Goal: Check status: Check status

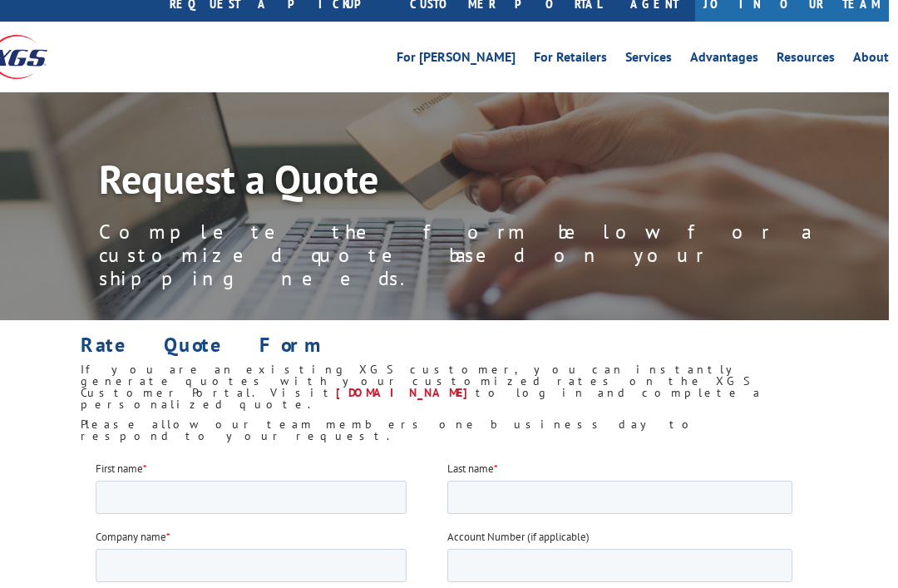
scroll to position [0, 9]
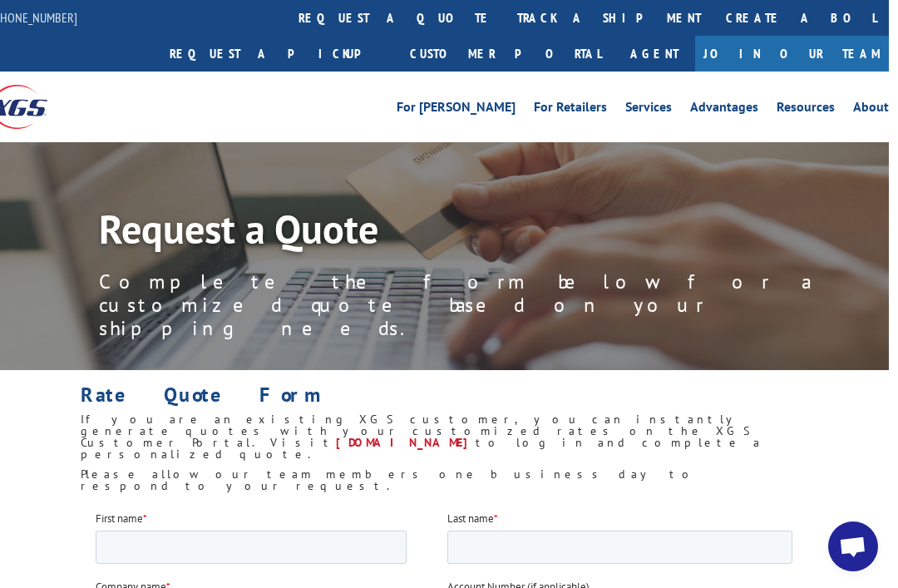
click at [321, 25] on link "request a quote" at bounding box center [395, 18] width 219 height 36
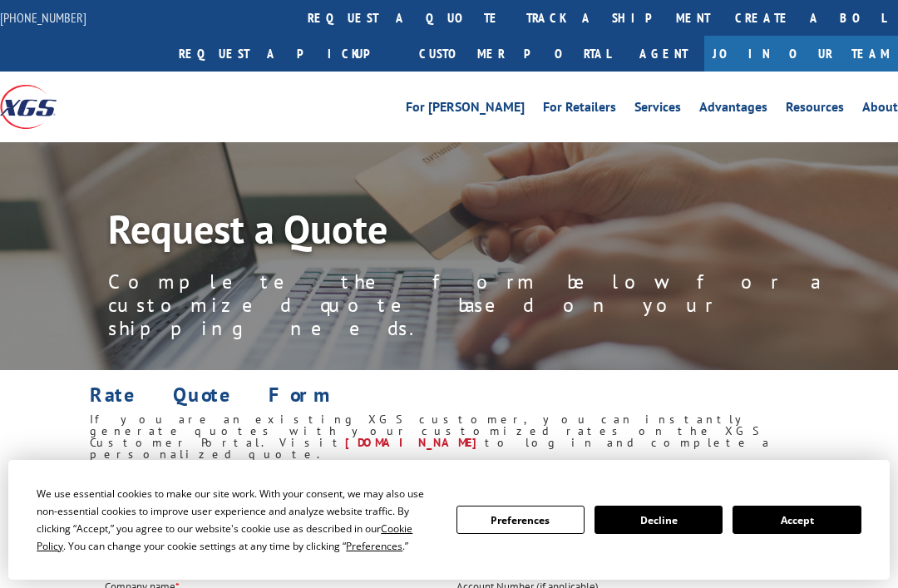
click at [514, 25] on link "track a shipment" at bounding box center [618, 18] width 209 height 36
click at [514, 26] on link "track a shipment" at bounding box center [618, 18] width 209 height 36
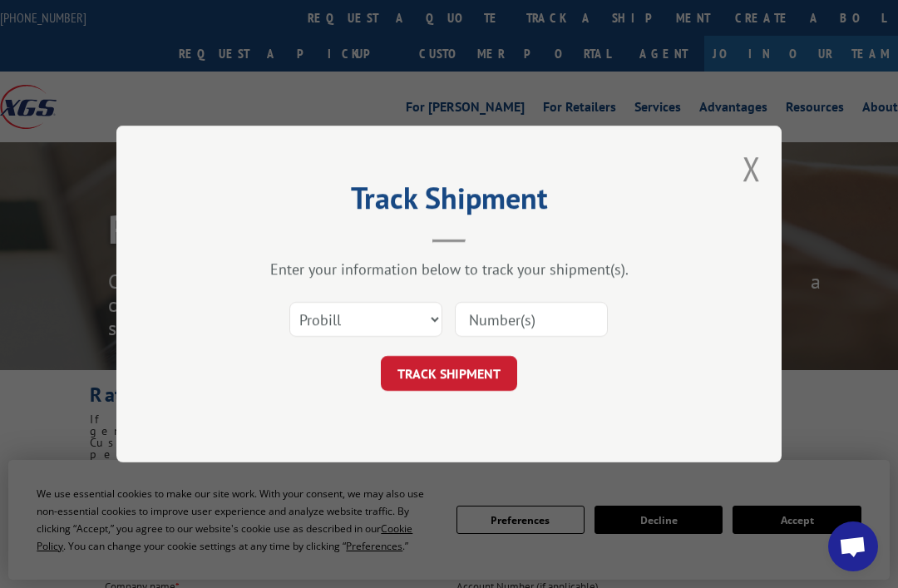
click at [500, 304] on input at bounding box center [531, 319] width 153 height 35
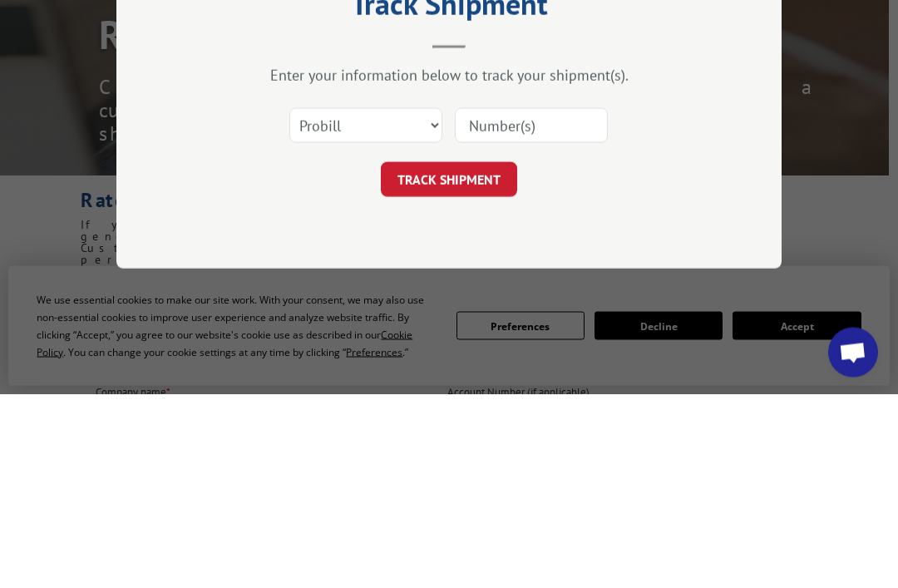
click at [486, 302] on input at bounding box center [531, 319] width 153 height 35
paste input "17480757"
type input "17480757"
click at [415, 356] on button "TRACK SHIPMENT" at bounding box center [449, 373] width 136 height 35
